Goal: Transaction & Acquisition: Subscribe to service/newsletter

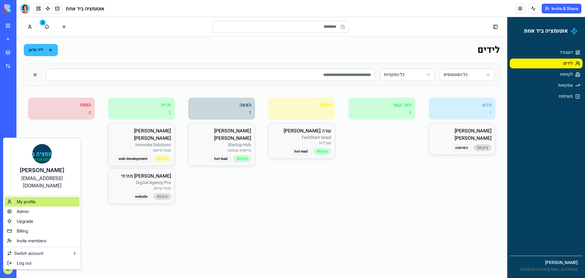
click at [28, 198] on span "My profile" at bounding box center [26, 201] width 19 height 6
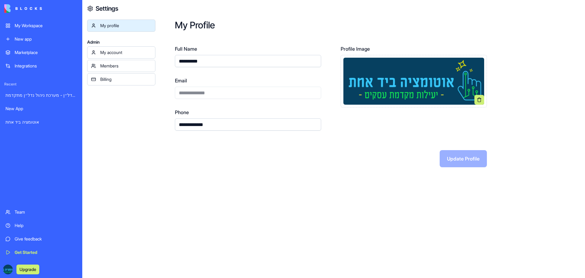
click at [133, 80] on div "Billing" at bounding box center [125, 79] width 51 height 6
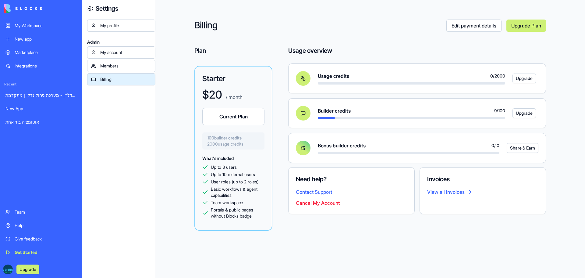
click at [464, 28] on link "Edit payment details" at bounding box center [473, 26] width 55 height 12
click at [513, 26] on link "Upgrade Plan" at bounding box center [526, 26] width 40 height 12
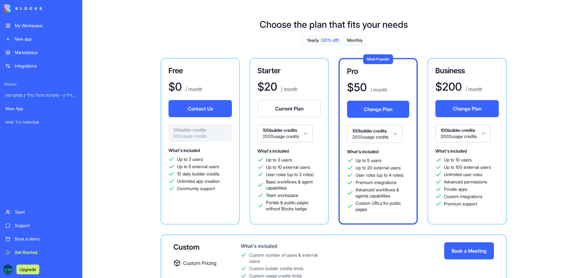
click at [205, 112] on button "Contact Us" at bounding box center [199, 108] width 63 height 17
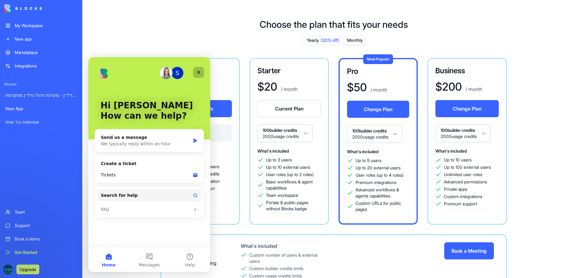
click at [197, 71] on icon "Close" at bounding box center [198, 72] width 5 height 5
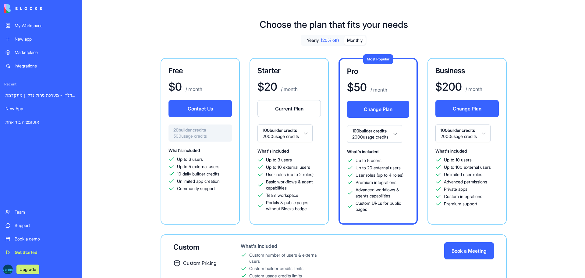
click at [200, 105] on button "Contact Us" at bounding box center [199, 108] width 63 height 17
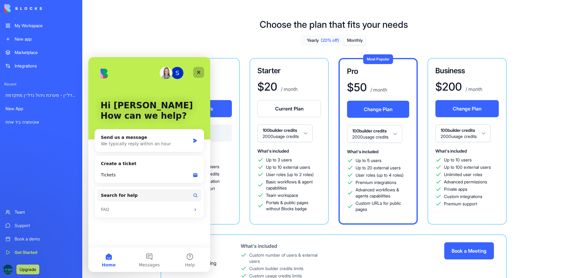
drag, startPoint x: 196, startPoint y: 69, endPoint x: 287, endPoint y: 130, distance: 109.6
click at [196, 69] on div "Close" at bounding box center [198, 72] width 11 height 11
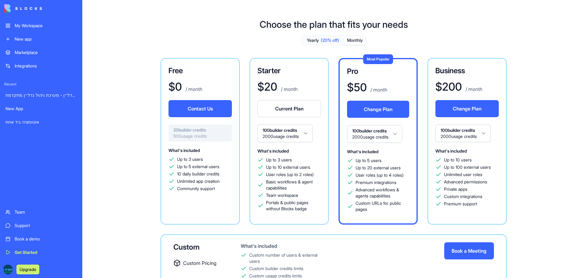
click at [210, 109] on button "Contact Us" at bounding box center [199, 108] width 63 height 17
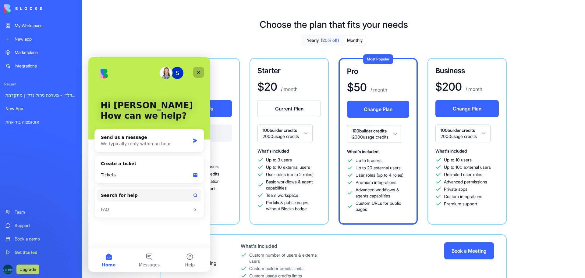
click at [196, 70] on div "Close" at bounding box center [198, 72] width 11 height 11
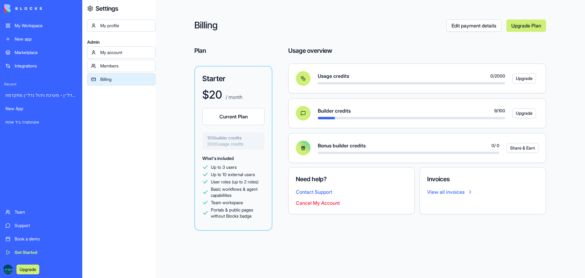
click at [521, 115] on button "Upgrade" at bounding box center [524, 113] width 23 height 10
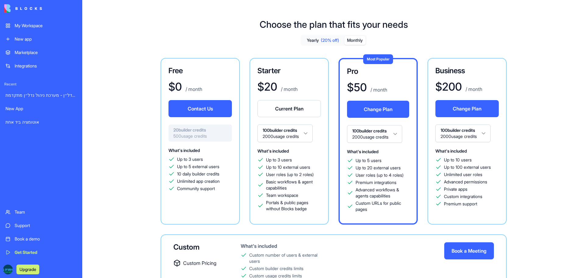
click at [212, 83] on div "$ 0 / month" at bounding box center [199, 86] width 63 height 12
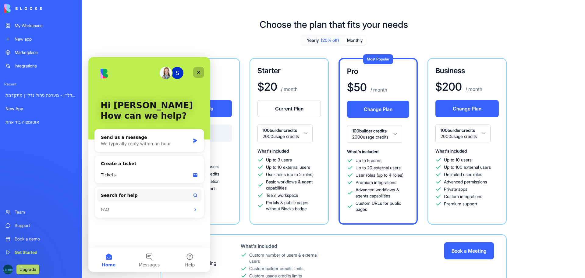
click at [200, 72] on icon "Close" at bounding box center [198, 72] width 5 height 5
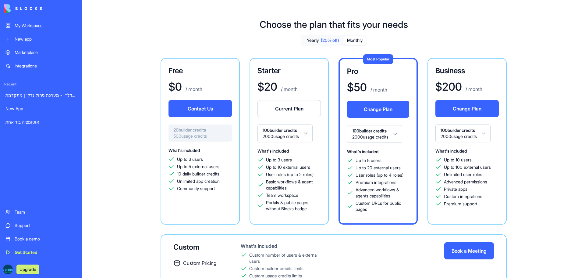
scroll to position [43, 0]
